Goal: Entertainment & Leisure: Consume media (video, audio)

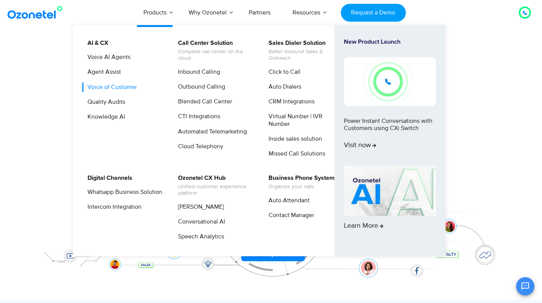
click at [123, 84] on link "Voice of Customer" at bounding box center [111, 88] width 56 height 10
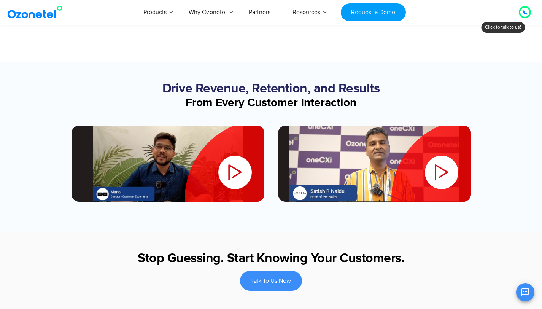
scroll to position [948, 0]
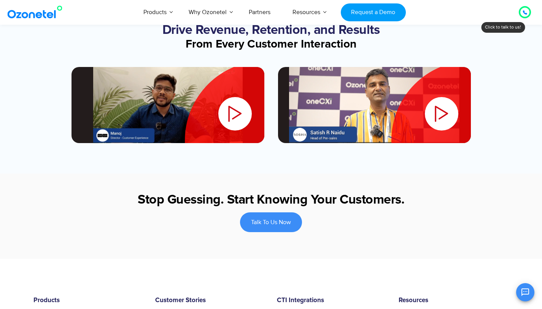
click at [442, 113] on icon "sob" at bounding box center [441, 113] width 33 height 33
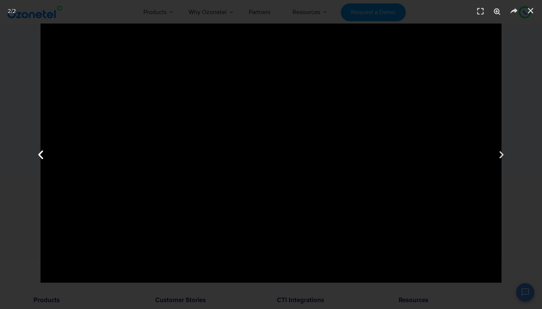
click at [54, 276] on div "Previous" at bounding box center [40, 154] width 81 height 309
click at [528, 9] on icon "Close (Esc)" at bounding box center [531, 11] width 8 height 8
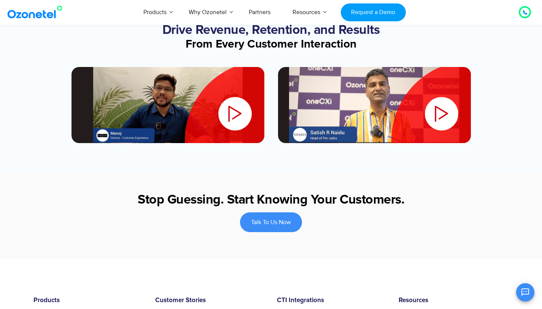
click at [359, 109] on div "Play" at bounding box center [374, 105] width 193 height 76
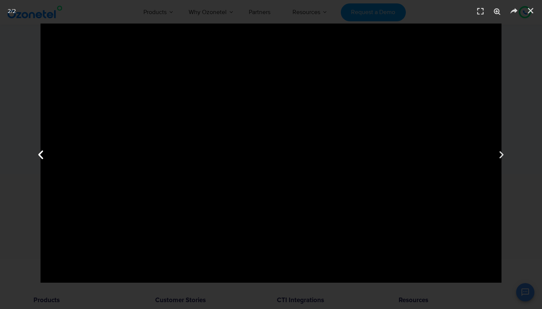
click at [49, 276] on div "Previous" at bounding box center [40, 154] width 81 height 309
click at [501, 155] on icon "Next slide" at bounding box center [501, 154] width 11 height 11
click at [532, 12] on icon "Close (Esc)" at bounding box center [531, 11] width 8 height 8
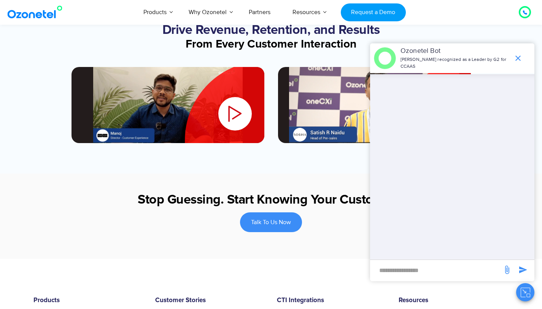
scroll to position [805, 0]
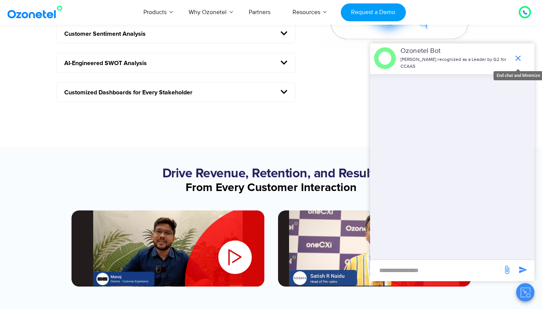
click at [519, 59] on icon "end chat or minimize" at bounding box center [518, 58] width 9 height 9
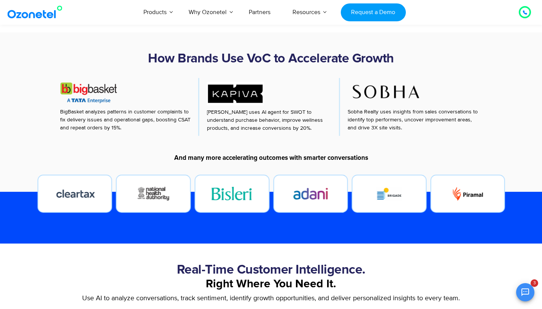
scroll to position [373, 0]
